Goal: Task Accomplishment & Management: Use online tool/utility

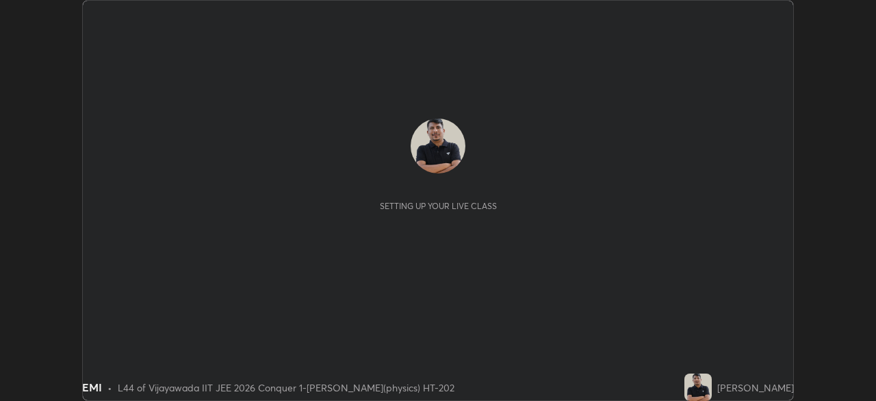
scroll to position [401, 876]
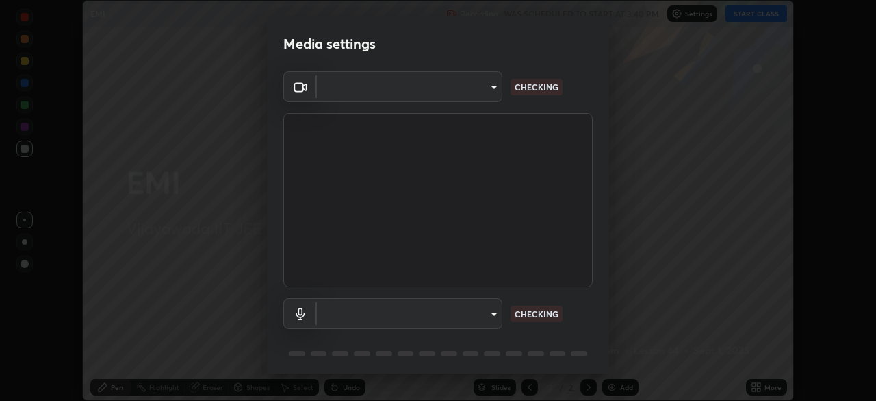
type input "4b07550f10a59a7173657f9d6ee7a44ffe01d6d7b1bc446bebceededd52016b0"
click at [494, 316] on body "Erase all EMI Recording WAS SCHEDULED TO START AT 3:40 PM Settings START CLASS …" at bounding box center [438, 200] width 876 height 401
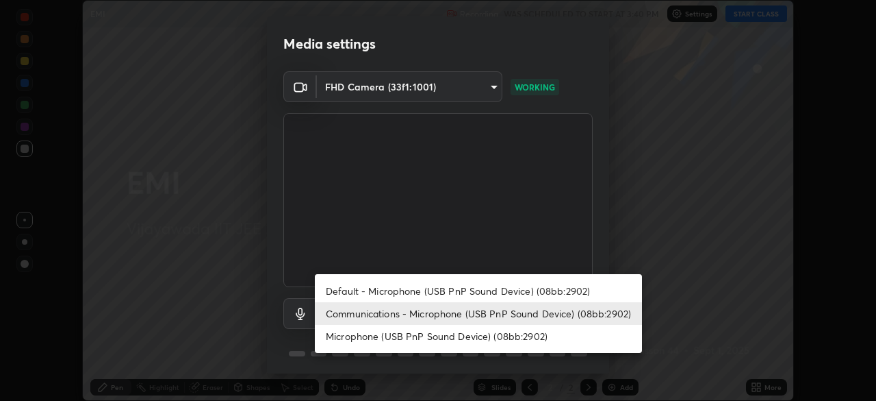
click at [531, 291] on li "Default - Microphone (USB PnP Sound Device) (08bb:2902)" at bounding box center [478, 290] width 327 height 23
type input "default"
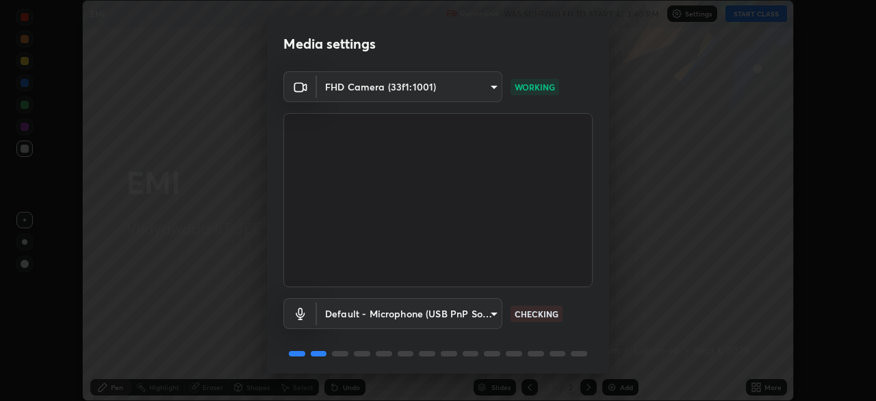
scroll to position [49, 0]
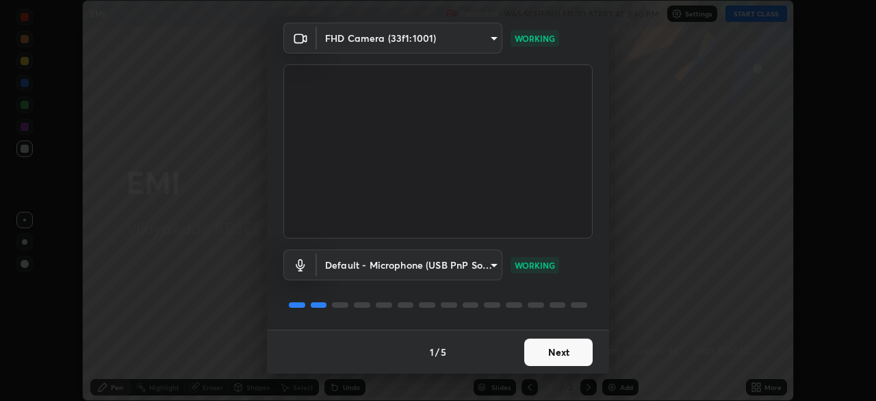
click at [570, 351] on button "Next" at bounding box center [558, 351] width 68 height 27
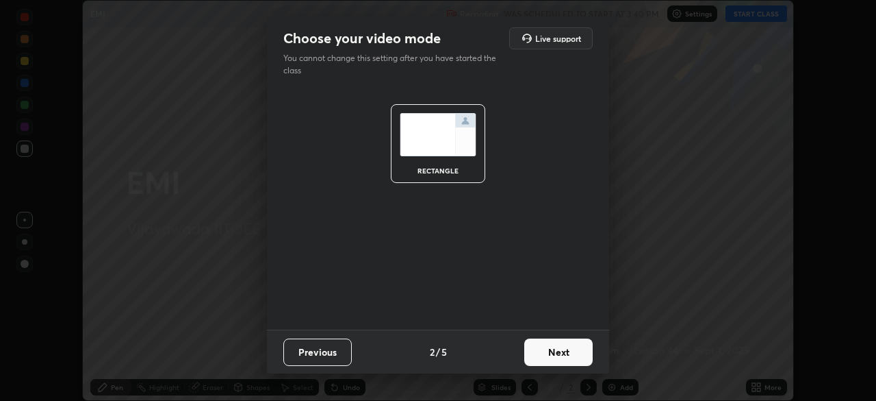
click at [578, 351] on button "Next" at bounding box center [558, 351] width 68 height 27
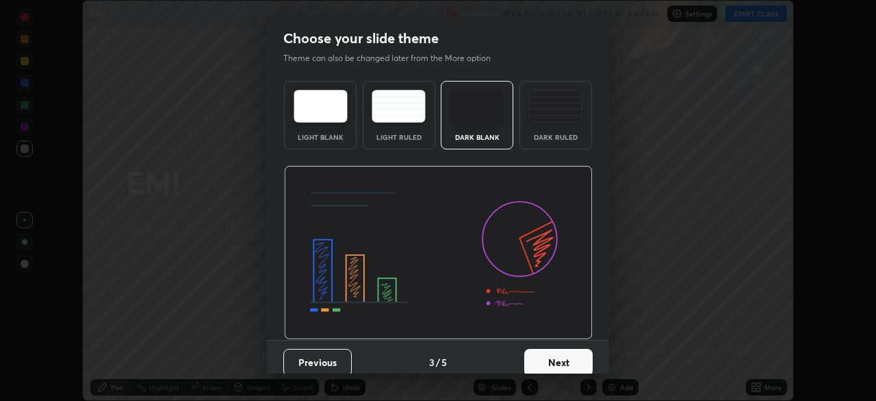
click at [574, 363] on button "Next" at bounding box center [558, 362] width 68 height 27
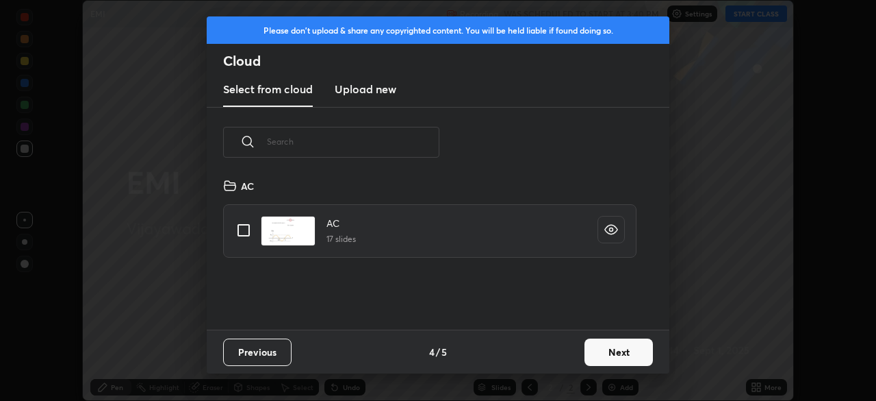
scroll to position [152, 440]
click at [623, 351] on button "Next" at bounding box center [619, 351] width 68 height 27
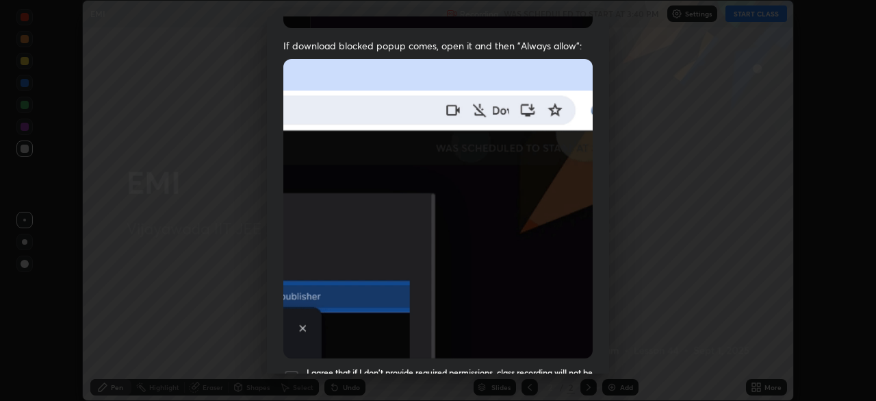
scroll to position [328, 0]
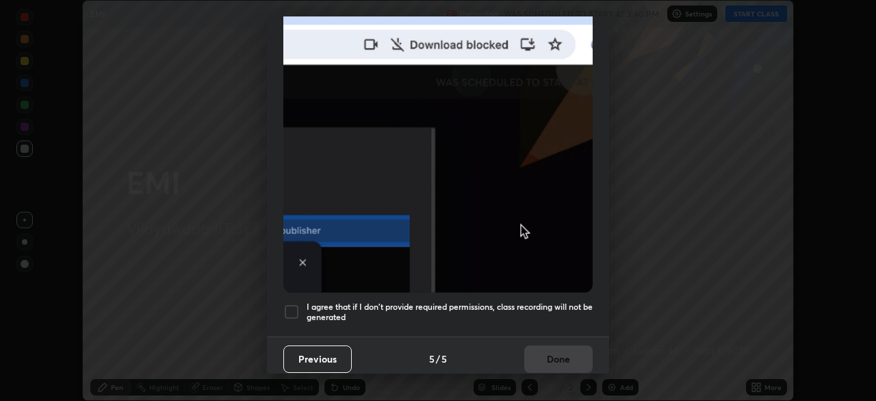
click at [293, 305] on div at bounding box center [291, 311] width 16 height 16
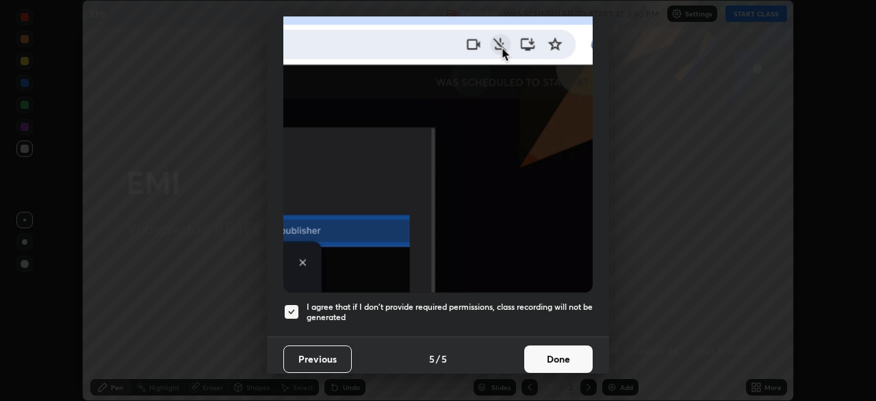
click at [553, 357] on button "Done" at bounding box center [558, 358] width 68 height 27
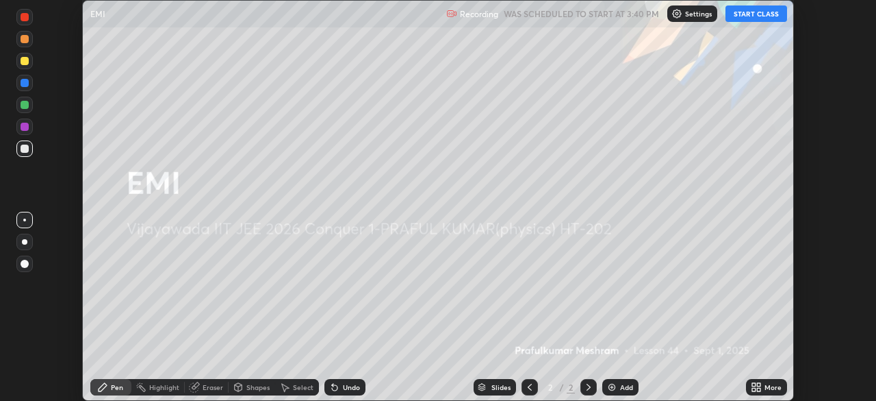
click at [618, 388] on div "Add" at bounding box center [621, 387] width 36 height 16
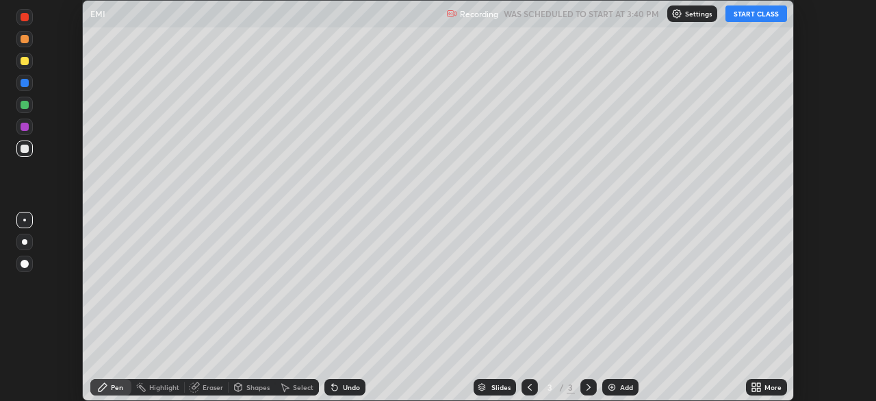
click at [764, 15] on button "START CLASS" at bounding box center [757, 13] width 62 height 16
